Goal: Task Accomplishment & Management: Use online tool/utility

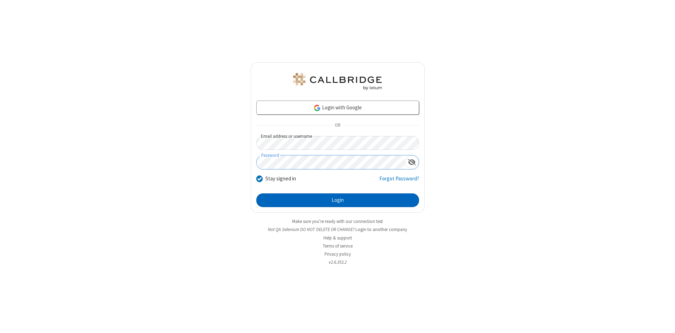
click at [337, 200] on button "Login" at bounding box center [337, 200] width 163 height 14
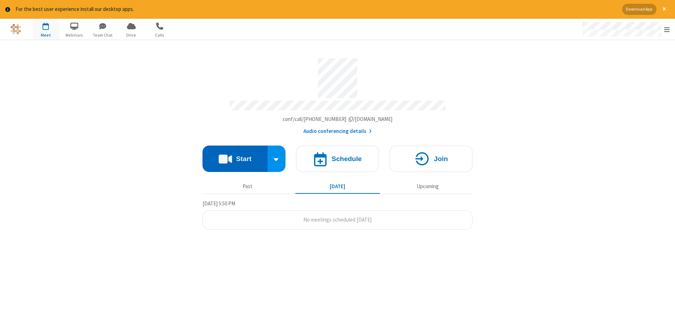
click at [235, 156] on button "Start" at bounding box center [234, 158] width 65 height 26
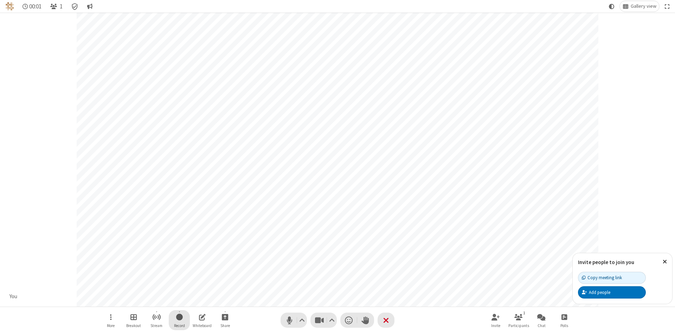
click at [179, 320] on span "Start recording" at bounding box center [179, 316] width 7 height 9
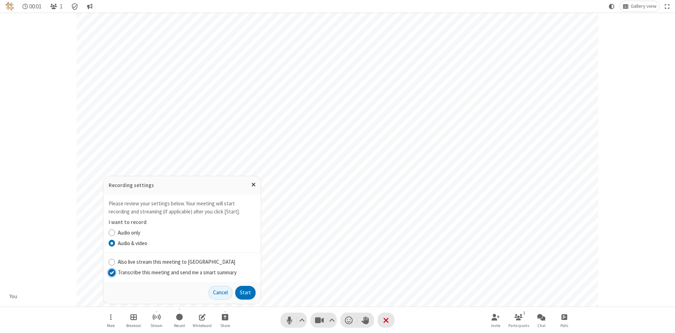
click at [111, 272] on input "Transcribe this meeting and send me a smart summary" at bounding box center [112, 271] width 7 height 7
click at [186, 243] on label "Audio & video" at bounding box center [187, 243] width 138 height 8
click at [115, 243] on input "Audio & video" at bounding box center [112, 242] width 7 height 7
click at [245, 292] on button "Start" at bounding box center [245, 293] width 20 height 14
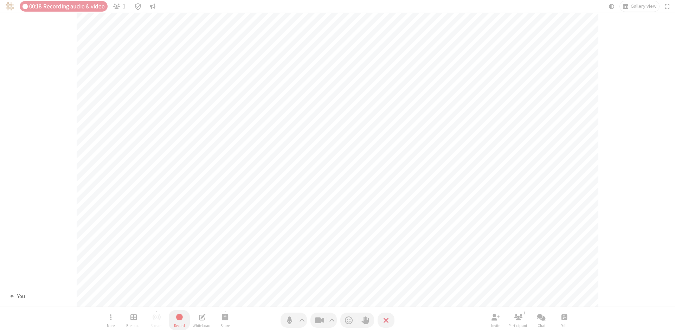
click at [179, 320] on span "Stop recording" at bounding box center [179, 316] width 8 height 9
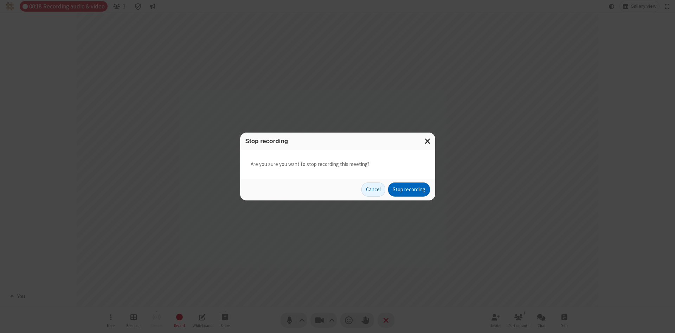
click at [409, 189] on button "Stop recording" at bounding box center [409, 189] width 42 height 14
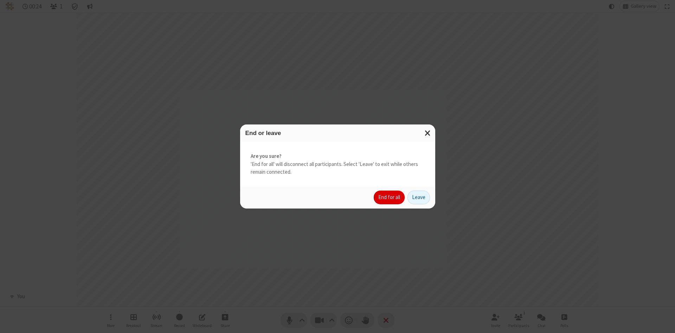
click at [389, 197] on button "End for all" at bounding box center [388, 197] width 31 height 14
